Goal: Information Seeking & Learning: Find specific fact

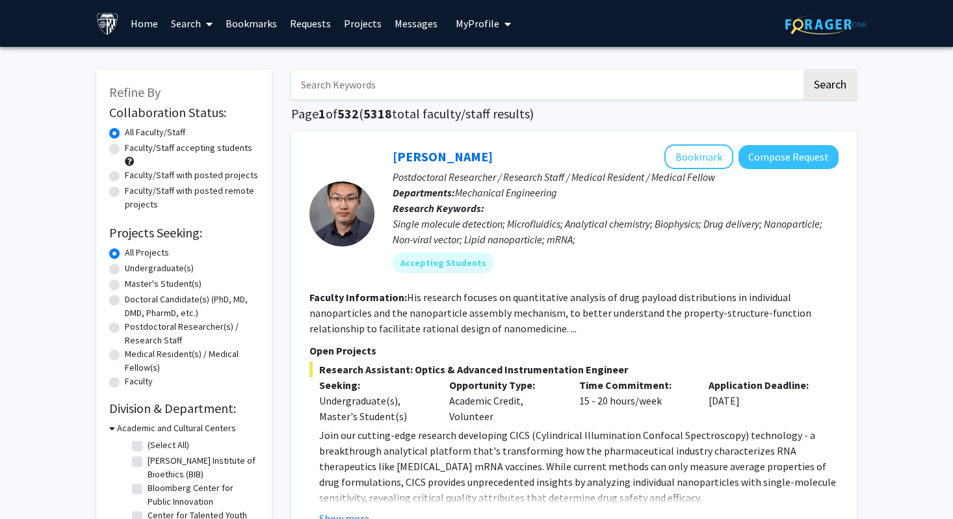
click at [414, 90] on input "Search Keywords" at bounding box center [546, 85] width 511 height 30
type input "[PERSON_NAME]"
click at [804, 70] on button "Search" at bounding box center [830, 85] width 53 height 30
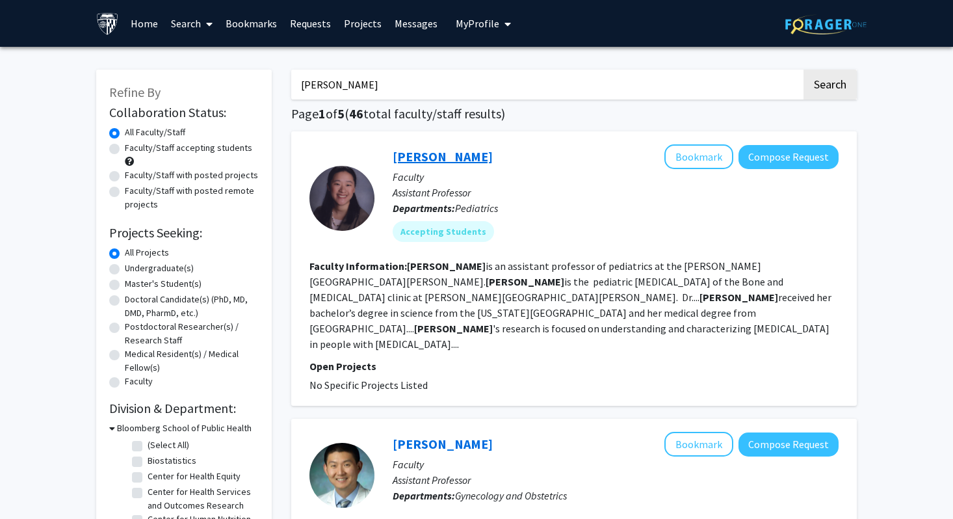
click at [447, 158] on link "[PERSON_NAME]" at bounding box center [443, 156] width 100 height 16
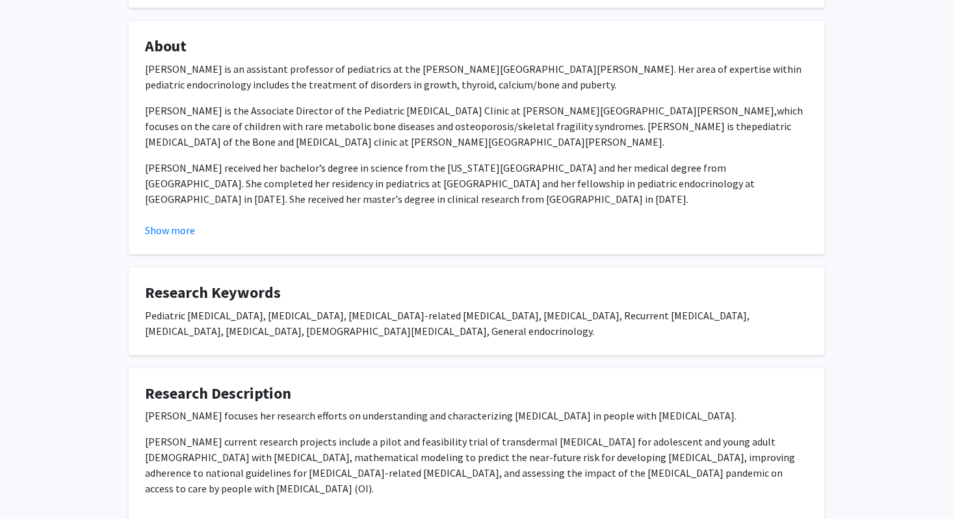
scroll to position [217, 0]
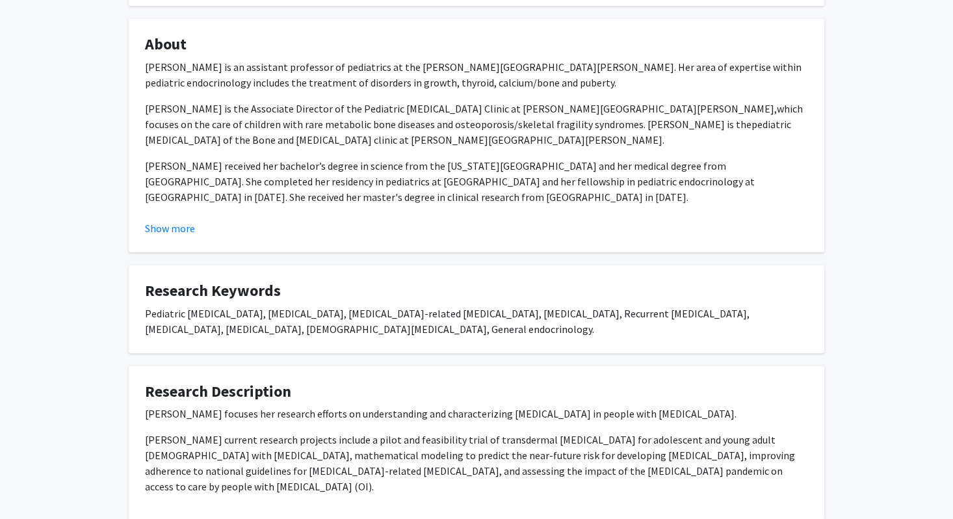
drag, startPoint x: 546, startPoint y: 204, endPoint x: 140, endPoint y: 65, distance: 429.4
click at [140, 65] on fg-card "About [PERSON_NAME] is an assistant professor of pediatrics at the [PERSON_NAME…" at bounding box center [477, 135] width 696 height 233
copy div "[PERSON_NAME] is an assistant professor of pediatrics at the [PERSON_NAME][GEOG…"
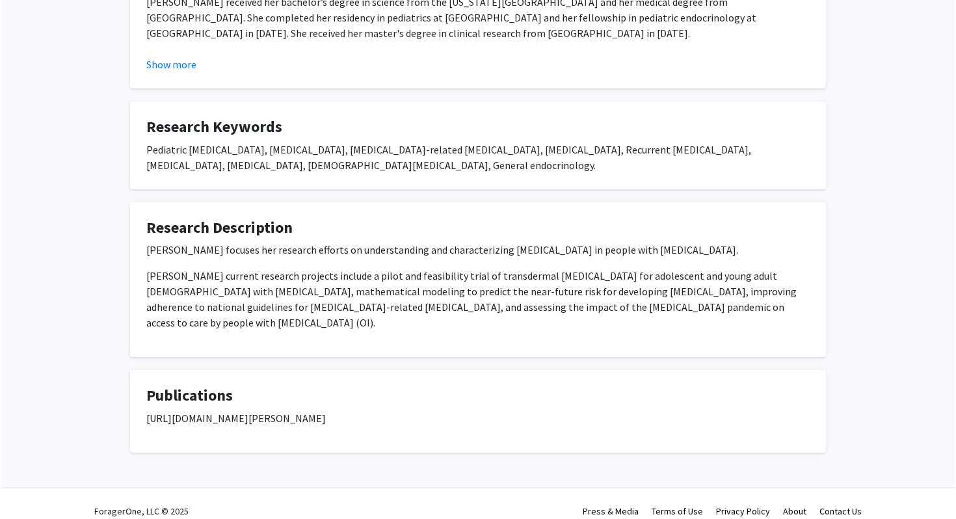
scroll to position [386, 0]
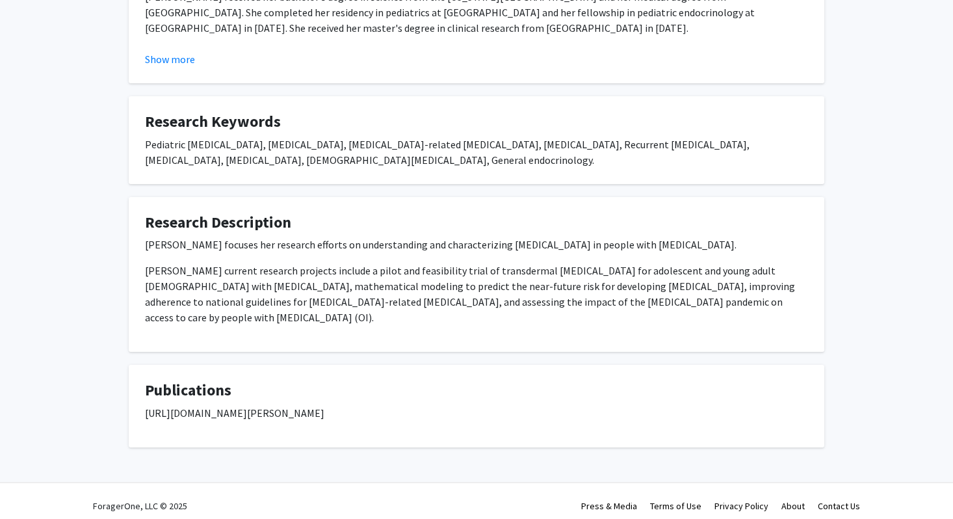
drag, startPoint x: 236, startPoint y: 320, endPoint x: 129, endPoint y: 239, distance: 133.7
click at [129, 239] on fg-card "Research Description [PERSON_NAME] focuses her research efforts on understandin…" at bounding box center [477, 274] width 696 height 155
copy div "[PERSON_NAME] focuses her research efforts on understanding and characterizing …"
